Goal: Entertainment & Leisure: Consume media (video, audio)

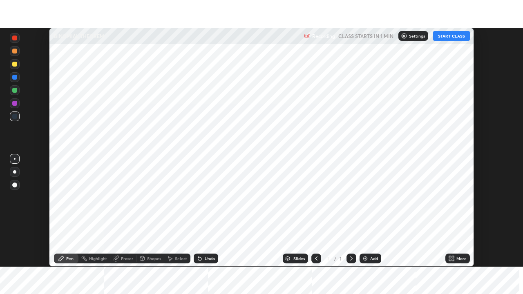
scroll to position [239, 522]
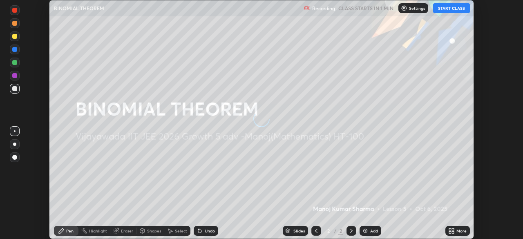
click at [454, 9] on button "START CLASS" at bounding box center [451, 8] width 37 height 10
click at [455, 230] on div "More" at bounding box center [457, 231] width 24 height 10
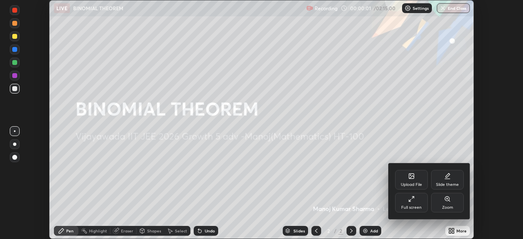
click at [409, 203] on div "Full screen" at bounding box center [411, 203] width 33 height 20
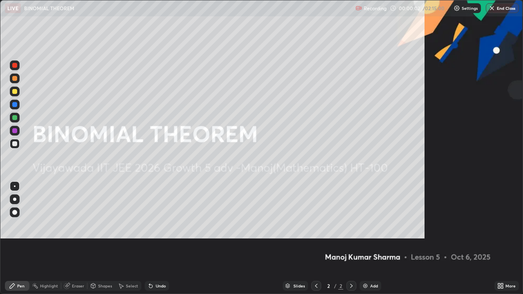
scroll to position [294, 523]
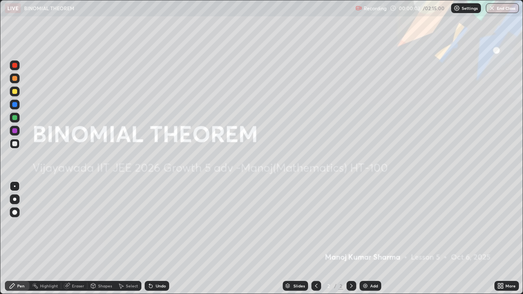
click at [16, 198] on div at bounding box center [14, 199] width 3 height 3
click at [459, 8] on img at bounding box center [456, 8] width 7 height 7
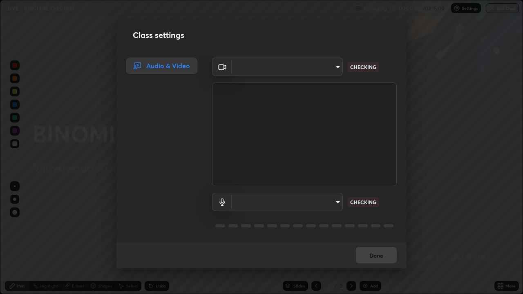
type input "4b07550f10a59a7173657f9d6ee7a44ffe01d6d7b1bc446bebceededd52016b0"
type input "communications"
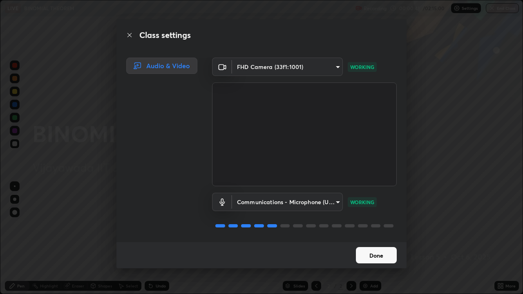
click at [361, 238] on button "Done" at bounding box center [376, 255] width 41 height 16
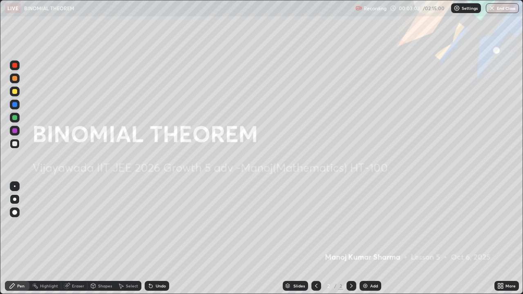
click at [368, 238] on div "Add" at bounding box center [370, 286] width 22 height 10
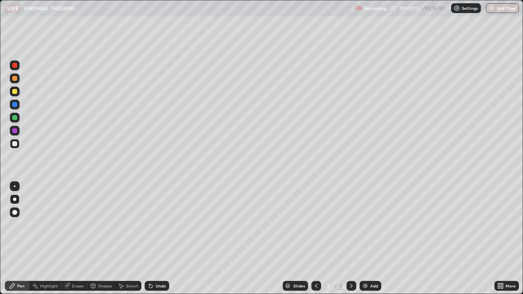
click at [15, 134] on div at bounding box center [15, 131] width 10 height 10
click at [15, 144] on div at bounding box center [14, 143] width 5 height 5
